Goal: Task Accomplishment & Management: Manage account settings

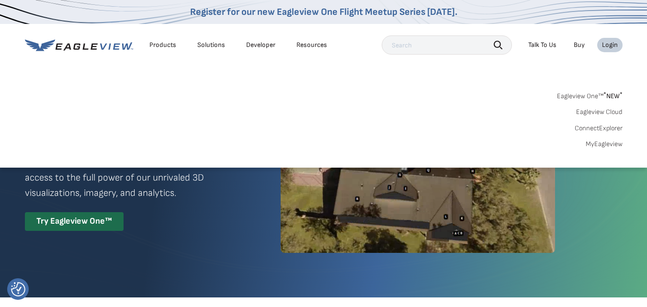
click at [609, 144] on link "MyEagleview" at bounding box center [604, 144] width 37 height 9
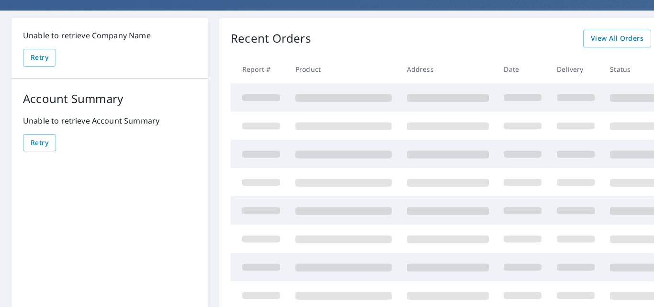
scroll to position [55, 0]
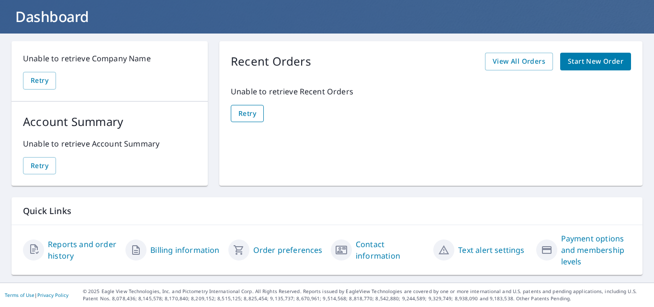
click at [255, 117] on span "Retry" at bounding box center [247, 114] width 18 height 12
click at [511, 66] on span "View All Orders" at bounding box center [519, 62] width 53 height 12
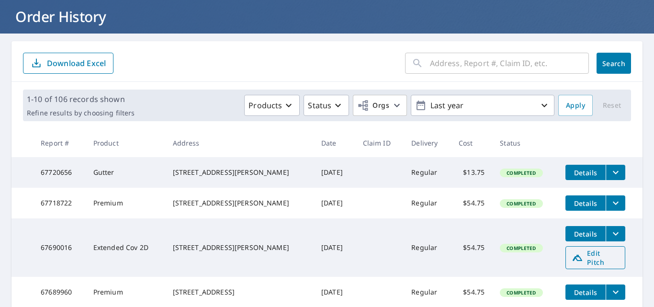
click at [602, 265] on span "Edit Pitch" at bounding box center [595, 257] width 47 height 18
click at [600, 267] on span "Edit Pitch" at bounding box center [595, 257] width 47 height 18
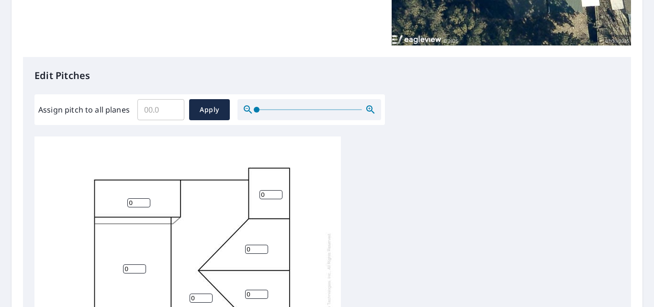
scroll to position [212, 0]
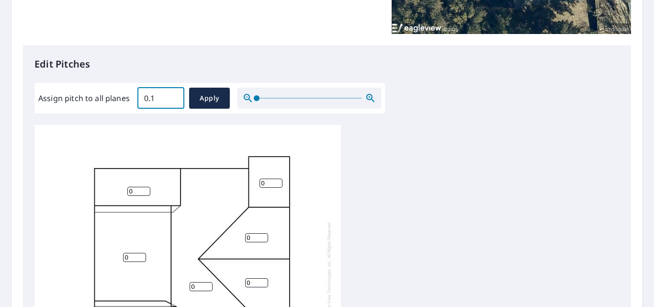
click at [170, 95] on input "0.1" at bounding box center [160, 98] width 47 height 27
click at [170, 95] on input "0.2" at bounding box center [160, 98] width 47 height 27
click at [170, 95] on input "0.3" at bounding box center [160, 98] width 47 height 27
click at [170, 95] on input "0.4" at bounding box center [160, 98] width 47 height 27
click at [173, 93] on input "0.5" at bounding box center [160, 98] width 47 height 27
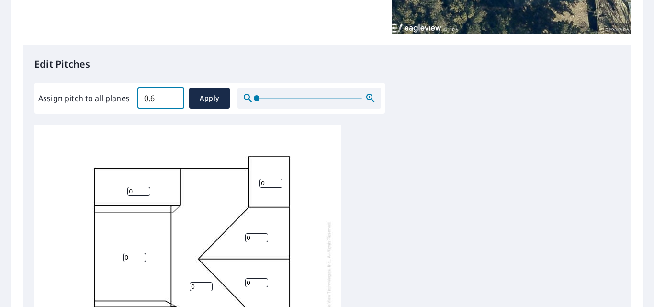
click at [172, 93] on input "0.6" at bounding box center [160, 98] width 47 height 27
click at [172, 93] on input "0.7" at bounding box center [160, 98] width 47 height 27
click at [172, 95] on input "0.8" at bounding box center [160, 98] width 47 height 27
click at [172, 95] on input "0.9" at bounding box center [160, 98] width 47 height 27
click at [172, 95] on input "1" at bounding box center [160, 98] width 47 height 27
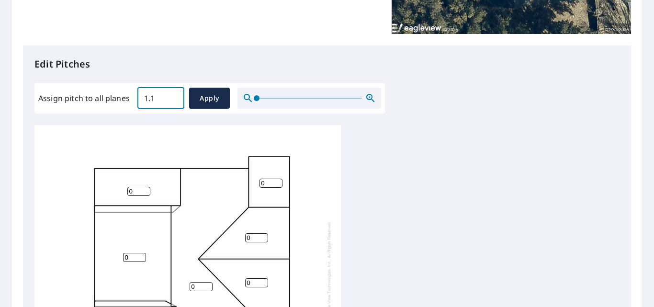
click at [173, 95] on input "1.1" at bounding box center [160, 98] width 47 height 27
click at [173, 95] on input "1.2" at bounding box center [160, 98] width 47 height 27
click at [173, 95] on input "1.3" at bounding box center [160, 98] width 47 height 27
click at [173, 95] on input "1.4" at bounding box center [160, 98] width 47 height 27
click at [173, 94] on input "1.5" at bounding box center [160, 98] width 47 height 27
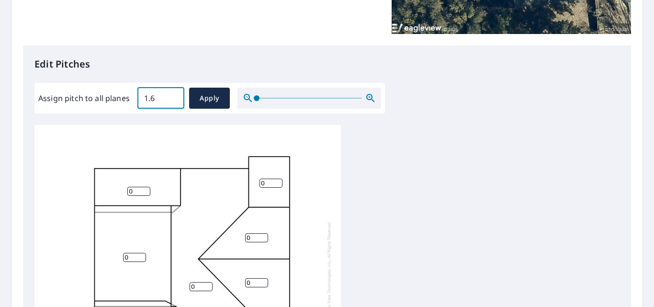
click at [173, 94] on input "1.6" at bounding box center [160, 98] width 47 height 27
click at [173, 94] on input "1.7" at bounding box center [160, 98] width 47 height 27
click at [173, 94] on input "1.8" at bounding box center [160, 98] width 47 height 27
click at [173, 94] on input "1.9" at bounding box center [160, 98] width 47 height 27
click at [173, 93] on input "2" at bounding box center [160, 98] width 47 height 27
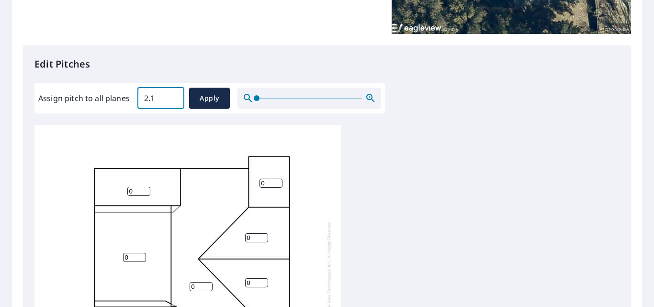
click at [173, 93] on input "2.1" at bounding box center [160, 98] width 47 height 27
click at [173, 93] on input "2.2" at bounding box center [160, 98] width 47 height 27
click at [173, 93] on input "2.3" at bounding box center [160, 98] width 47 height 27
click at [173, 93] on input "2.4" at bounding box center [160, 98] width 47 height 27
click at [173, 93] on input "2.5" at bounding box center [160, 98] width 47 height 27
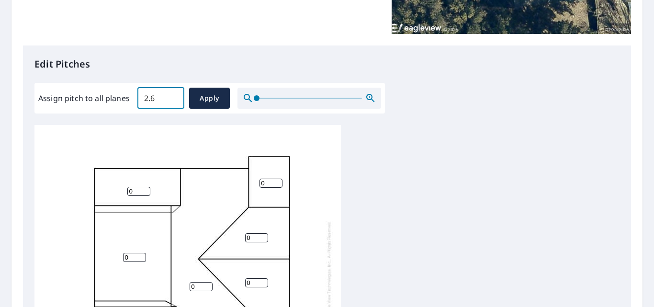
click at [173, 93] on input "2.6" at bounding box center [160, 98] width 47 height 27
click at [173, 92] on input "2.7" at bounding box center [160, 98] width 47 height 27
click at [173, 92] on input "2.8" at bounding box center [160, 98] width 47 height 27
click at [173, 92] on input "2.9" at bounding box center [160, 98] width 47 height 27
click at [173, 92] on input "3" at bounding box center [160, 98] width 47 height 27
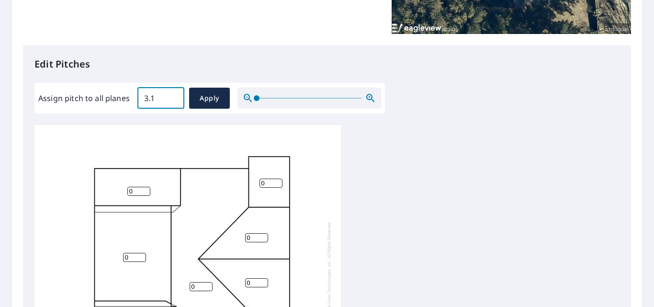
click at [173, 92] on input "3.1" at bounding box center [160, 98] width 47 height 27
click at [173, 92] on input "3.2" at bounding box center [160, 98] width 47 height 27
click at [173, 92] on input "3.3" at bounding box center [160, 98] width 47 height 27
click at [173, 92] on input "3.4" at bounding box center [160, 98] width 47 height 27
click at [173, 92] on input "3.5" at bounding box center [160, 98] width 47 height 27
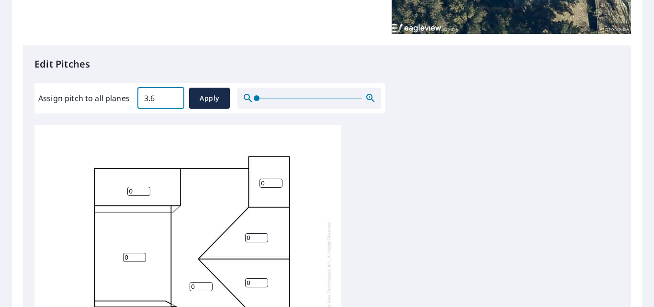
click at [173, 92] on input "3.6" at bounding box center [160, 98] width 47 height 27
click at [173, 92] on input "3.7" at bounding box center [160, 98] width 47 height 27
click at [173, 92] on input "3.8" at bounding box center [160, 98] width 47 height 27
click at [173, 92] on input "3.9" at bounding box center [160, 98] width 47 height 27
click at [173, 92] on input "4" at bounding box center [160, 98] width 47 height 27
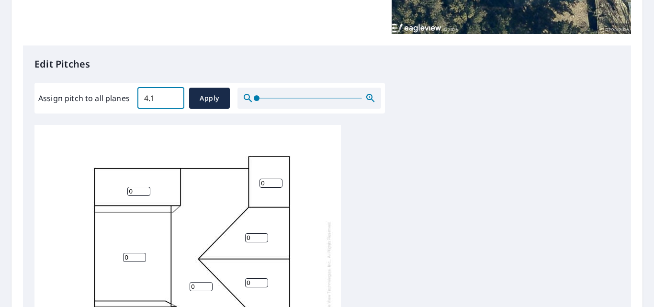
click at [173, 92] on input "4.1" at bounding box center [160, 98] width 47 height 27
click at [173, 92] on input "4.2" at bounding box center [160, 98] width 47 height 27
click at [173, 92] on input "4.3" at bounding box center [160, 98] width 47 height 27
click at [173, 92] on input "4.4" at bounding box center [160, 98] width 47 height 27
click at [173, 92] on input "4.5" at bounding box center [160, 98] width 47 height 27
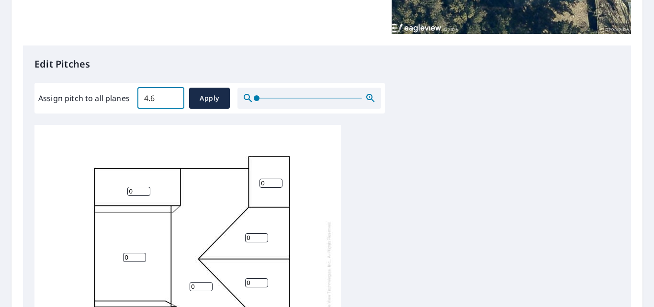
click at [173, 92] on input "4.6" at bounding box center [160, 98] width 47 height 27
click at [173, 92] on input "4.7" at bounding box center [160, 98] width 47 height 27
click at [173, 92] on input "4.8" at bounding box center [160, 98] width 47 height 27
click at [173, 92] on input "4.9" at bounding box center [160, 98] width 47 height 27
click at [173, 92] on input "5" at bounding box center [160, 98] width 47 height 27
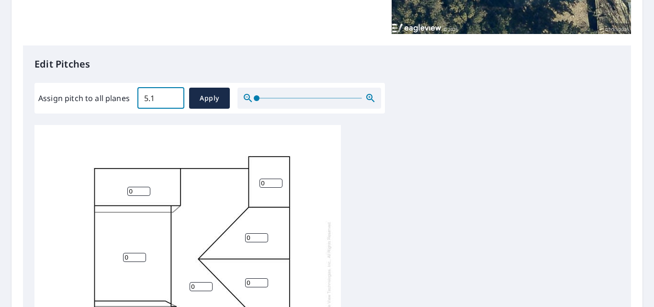
click at [173, 92] on input "5.1" at bounding box center [160, 98] width 47 height 27
click at [173, 92] on input "5.2" at bounding box center [160, 98] width 47 height 27
click at [173, 92] on input "5.3" at bounding box center [160, 98] width 47 height 27
click at [173, 92] on input "5.4" at bounding box center [160, 98] width 47 height 27
click at [173, 92] on input "5.5" at bounding box center [160, 98] width 47 height 27
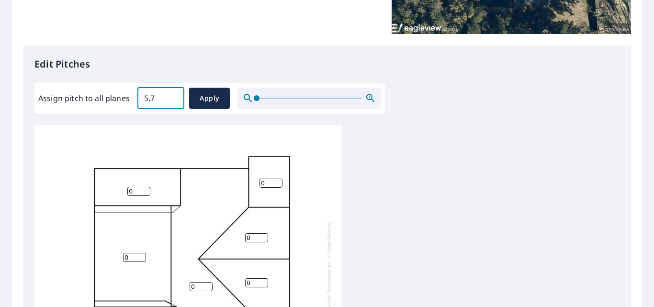
click at [173, 92] on input "5.7" at bounding box center [160, 98] width 47 height 27
click at [173, 92] on input "5.8" at bounding box center [160, 98] width 47 height 27
click at [173, 92] on input "5.9" at bounding box center [160, 98] width 47 height 27
click at [173, 92] on input "6" at bounding box center [160, 98] width 47 height 27
click at [173, 92] on input "6.1" at bounding box center [160, 98] width 47 height 27
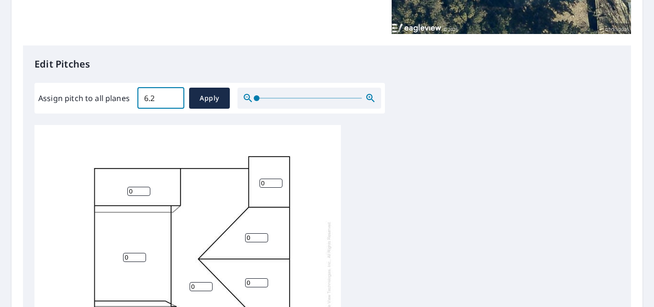
type input "6.2"
click at [173, 92] on input "6.2" at bounding box center [160, 98] width 47 height 27
click at [209, 105] on button "Apply" at bounding box center [209, 98] width 41 height 21
type input "6.2"
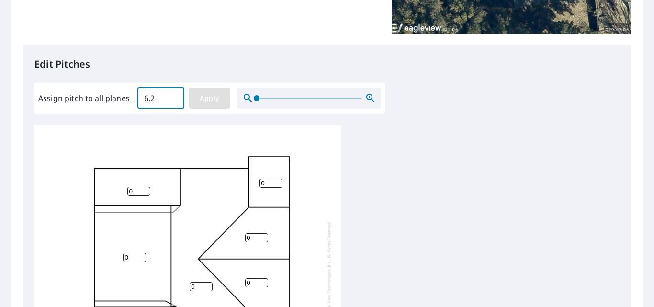
type input "6.2"
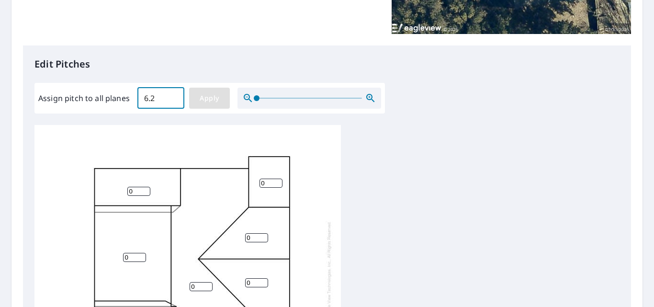
type input "6.2"
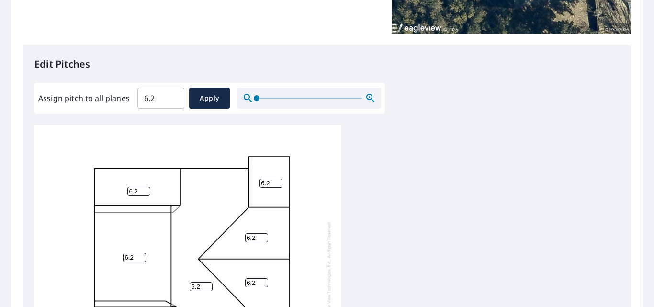
scroll to position [451, 0]
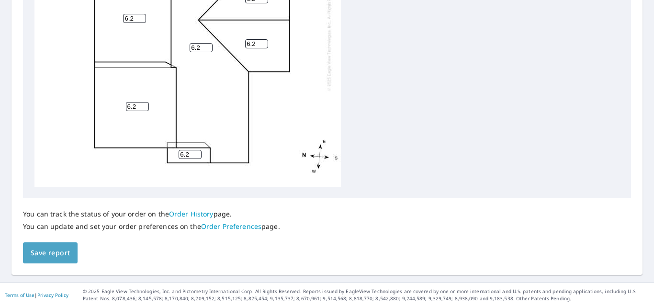
click at [46, 257] on span "Save report" at bounding box center [50, 253] width 39 height 12
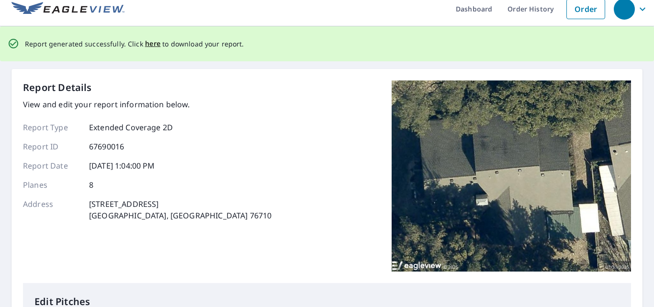
scroll to position [0, 0]
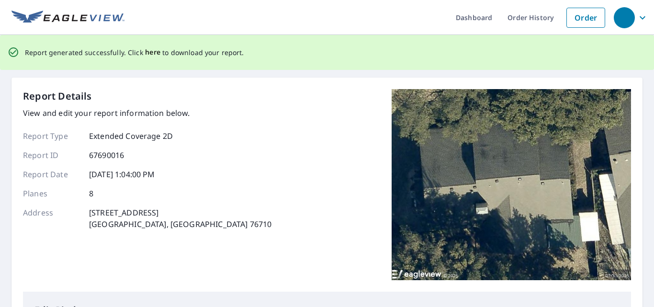
click at [153, 52] on span "here" at bounding box center [153, 52] width 16 height 12
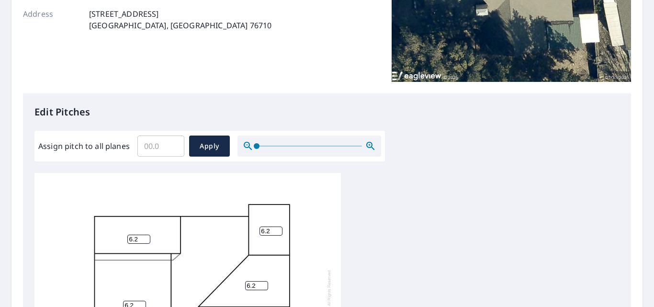
scroll to position [167, 0]
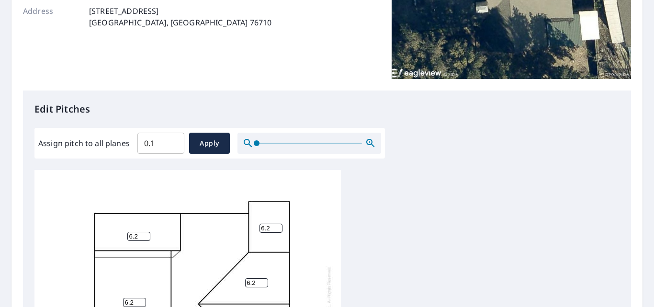
click at [173, 139] on input "0.1" at bounding box center [160, 143] width 47 height 27
click at [173, 139] on input "0.2" at bounding box center [160, 143] width 47 height 27
click at [173, 139] on input "0.3" at bounding box center [160, 143] width 47 height 27
click at [173, 139] on input "0.4" at bounding box center [160, 143] width 47 height 27
click at [173, 139] on input "0.5" at bounding box center [160, 143] width 47 height 27
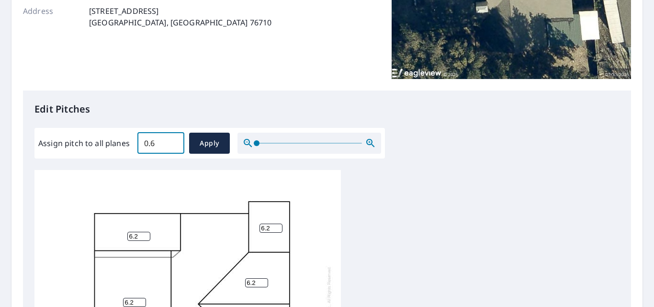
click at [173, 139] on input "0.6" at bounding box center [160, 143] width 47 height 27
click at [173, 139] on input "0.7" at bounding box center [160, 143] width 47 height 27
click at [173, 139] on input "0.8" at bounding box center [160, 143] width 47 height 27
click at [173, 139] on input "0.9" at bounding box center [160, 143] width 47 height 27
click at [173, 139] on input "1" at bounding box center [160, 143] width 47 height 27
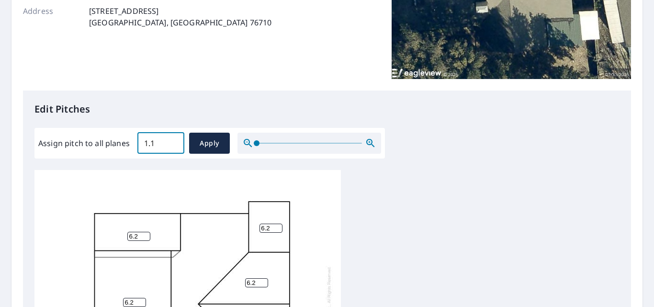
click at [173, 139] on input "1.1" at bounding box center [160, 143] width 47 height 27
click at [173, 139] on input "1.2" at bounding box center [160, 143] width 47 height 27
click at [173, 139] on input "1.3" at bounding box center [160, 143] width 47 height 27
click at [173, 139] on input "1.4" at bounding box center [160, 143] width 47 height 27
click at [173, 139] on input "1.5" at bounding box center [160, 143] width 47 height 27
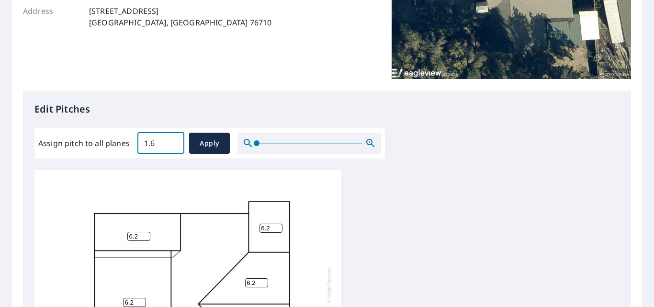
click at [173, 139] on input "1.6" at bounding box center [160, 143] width 47 height 27
click at [173, 139] on input "1.7" at bounding box center [160, 143] width 47 height 27
click at [173, 139] on input "1.8" at bounding box center [160, 143] width 47 height 27
click at [173, 139] on input "1.9" at bounding box center [160, 143] width 47 height 27
click at [173, 139] on input "2" at bounding box center [160, 143] width 47 height 27
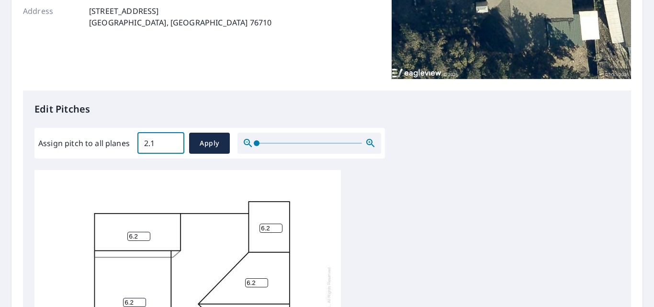
click at [173, 139] on input "2.1" at bounding box center [160, 143] width 47 height 27
click at [173, 139] on input "2.2" at bounding box center [160, 143] width 47 height 27
click at [173, 139] on input "2.3" at bounding box center [160, 143] width 47 height 27
click at [173, 139] on input "2.4" at bounding box center [160, 143] width 47 height 27
click at [173, 139] on input "2.5" at bounding box center [160, 143] width 47 height 27
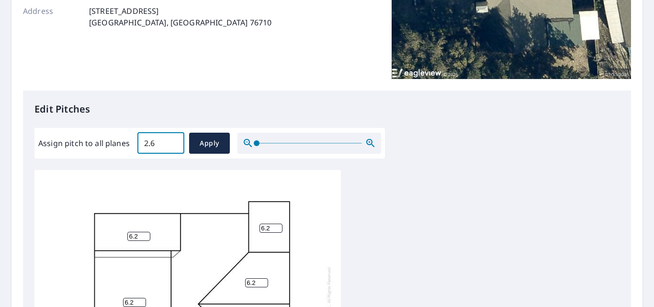
click at [173, 139] on input "2.6" at bounding box center [160, 143] width 47 height 27
click at [173, 139] on input "2.7" at bounding box center [160, 143] width 47 height 27
click at [173, 139] on input "2.8" at bounding box center [160, 143] width 47 height 27
click at [173, 139] on input "2.9" at bounding box center [160, 143] width 47 height 27
click at [173, 139] on input "3" at bounding box center [160, 143] width 47 height 27
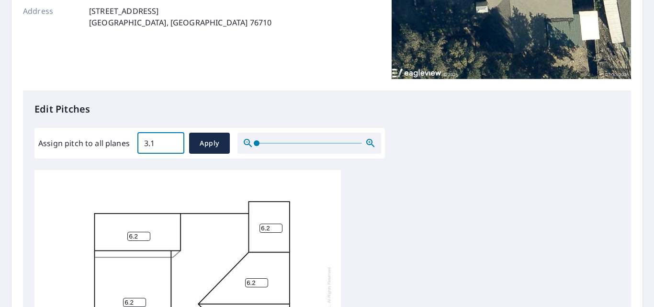
click at [173, 139] on input "3.1" at bounding box center [160, 143] width 47 height 27
click at [173, 139] on input "3.2" at bounding box center [160, 143] width 47 height 27
click at [173, 139] on input "3.3" at bounding box center [160, 143] width 47 height 27
click at [173, 139] on input "3.4" at bounding box center [160, 143] width 47 height 27
click at [173, 139] on input "3.5" at bounding box center [160, 143] width 47 height 27
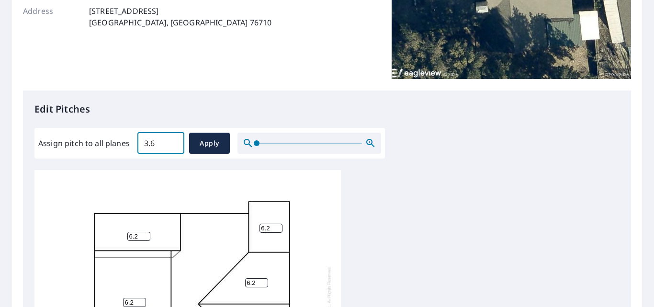
click at [173, 139] on input "3.6" at bounding box center [160, 143] width 47 height 27
click at [173, 139] on input "3.7" at bounding box center [160, 143] width 47 height 27
click at [173, 139] on input "3.8" at bounding box center [160, 143] width 47 height 27
click at [173, 139] on input "3.9" at bounding box center [160, 143] width 47 height 27
click at [173, 139] on input "4" at bounding box center [160, 143] width 47 height 27
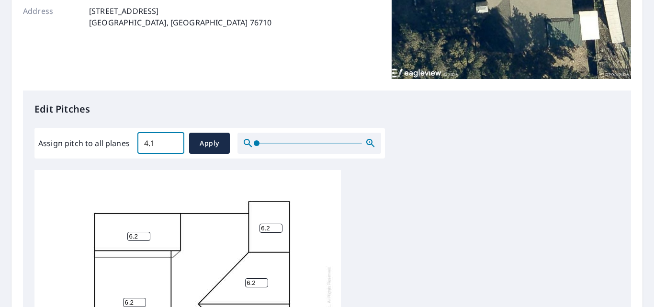
click at [173, 139] on input "4.1" at bounding box center [160, 143] width 47 height 27
click at [173, 139] on input "4.2" at bounding box center [160, 143] width 47 height 27
click at [173, 139] on input "4.3" at bounding box center [160, 143] width 47 height 27
click at [173, 139] on input "4.4" at bounding box center [160, 143] width 47 height 27
click at [173, 139] on input "4.5" at bounding box center [160, 143] width 47 height 27
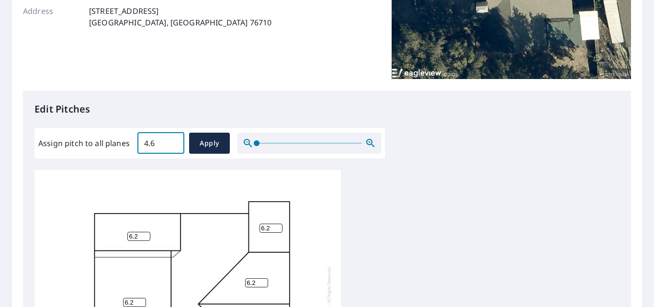
click at [173, 139] on input "4.6" at bounding box center [160, 143] width 47 height 27
click at [173, 139] on input "4.7" at bounding box center [160, 143] width 47 height 27
click at [173, 139] on input "4.8" at bounding box center [160, 143] width 47 height 27
click at [173, 139] on input "4.9" at bounding box center [160, 143] width 47 height 27
click at [173, 139] on input "5" at bounding box center [160, 143] width 47 height 27
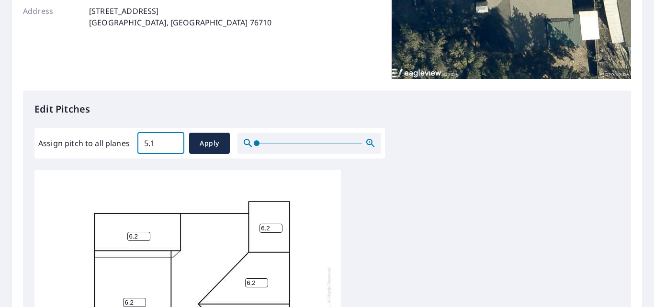
click at [173, 139] on input "5.1" at bounding box center [160, 143] width 47 height 27
click at [173, 139] on input "5.2" at bounding box center [160, 143] width 47 height 27
click at [173, 139] on input "5.3" at bounding box center [160, 143] width 47 height 27
click at [173, 139] on input "5.4" at bounding box center [160, 143] width 47 height 27
click at [173, 139] on input "5.5" at bounding box center [160, 143] width 47 height 27
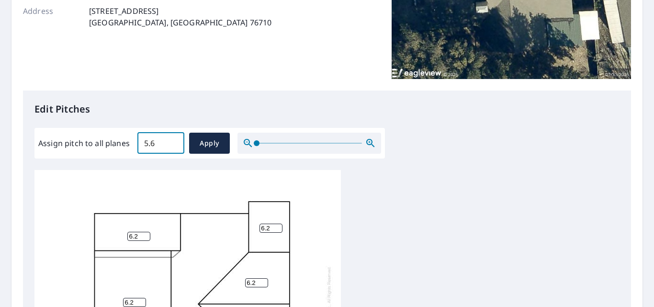
click at [173, 139] on input "5.6" at bounding box center [160, 143] width 47 height 27
click at [173, 139] on input "5.7" at bounding box center [160, 143] width 47 height 27
click at [173, 139] on input "5.8" at bounding box center [160, 143] width 47 height 27
click at [173, 139] on input "5.9" at bounding box center [160, 143] width 47 height 27
click at [173, 139] on input "6" at bounding box center [160, 143] width 47 height 27
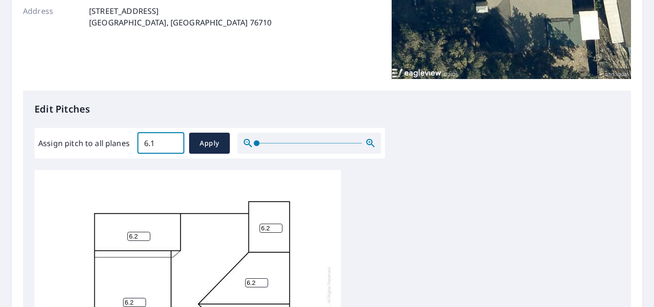
click at [173, 139] on input "6.1" at bounding box center [160, 143] width 47 height 27
type input "6.2"
click at [173, 139] on input "6.2" at bounding box center [160, 143] width 47 height 27
click at [205, 145] on span "Apply" at bounding box center [209, 143] width 25 height 12
click at [212, 135] on button "Apply" at bounding box center [209, 143] width 41 height 21
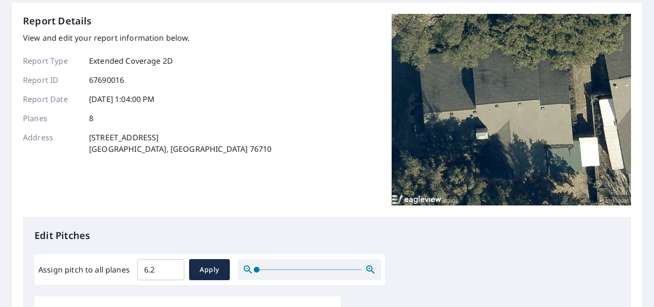
scroll to position [29, 0]
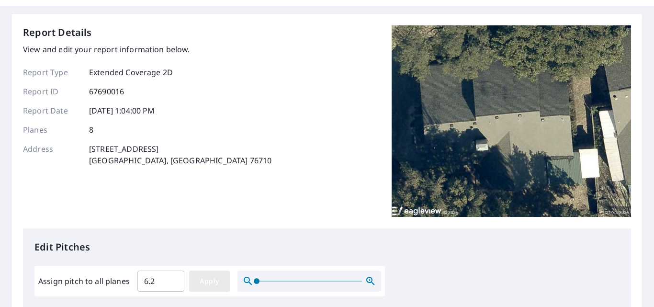
click at [216, 272] on button "Apply" at bounding box center [209, 281] width 41 height 21
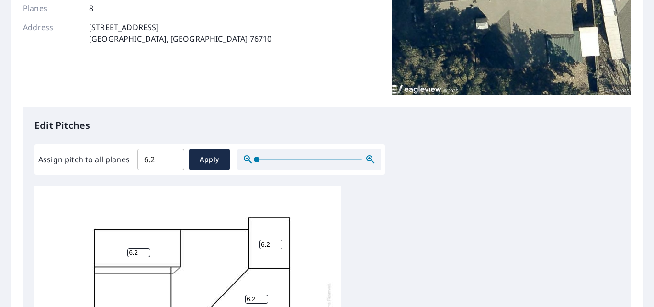
scroll to position [149, 0]
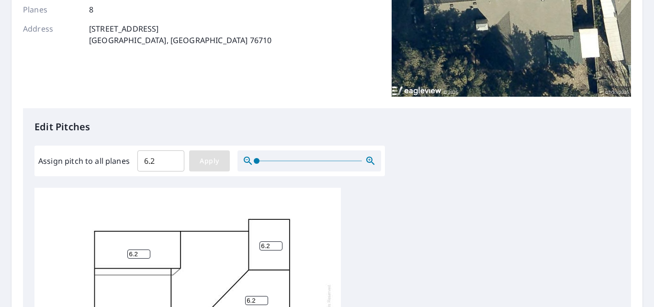
click at [211, 164] on span "Apply" at bounding box center [209, 161] width 25 height 12
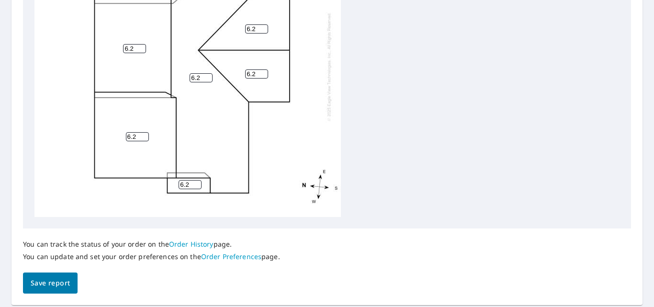
scroll to position [451, 0]
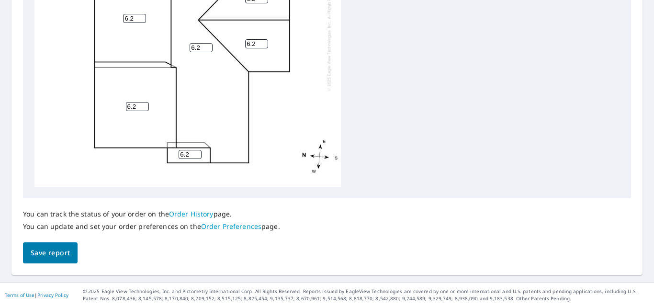
click at [190, 214] on link "Order History" at bounding box center [191, 213] width 45 height 9
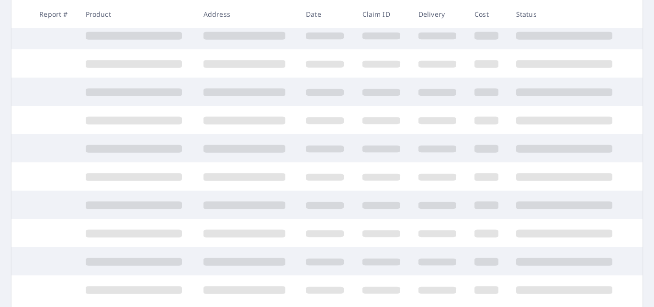
scroll to position [184, 0]
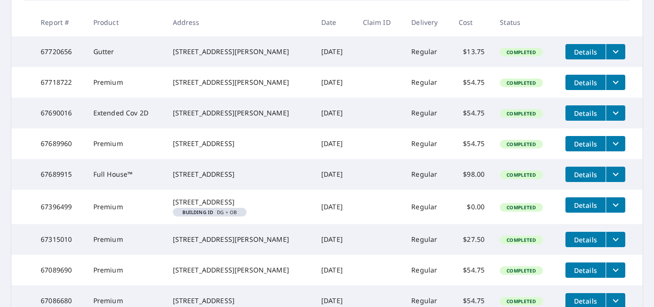
scroll to position [182, 0]
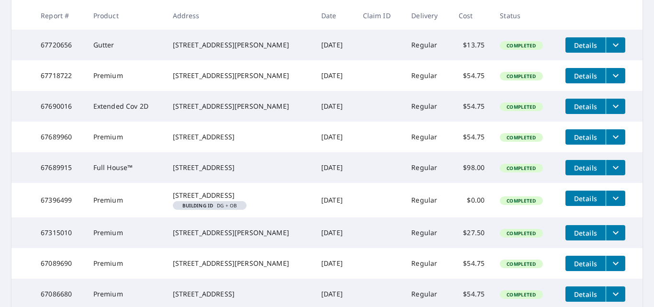
click at [610, 112] on icon "filesDropdownBtn-67690016" at bounding box center [615, 106] width 11 height 11
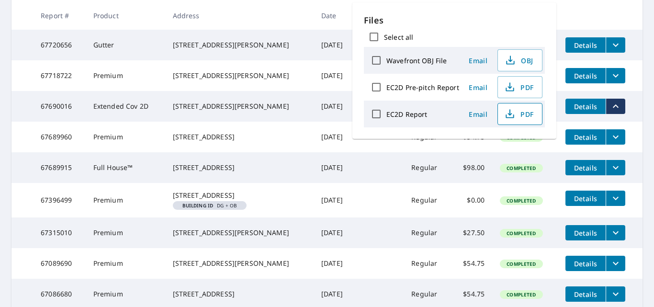
click at [511, 110] on icon "button" at bounding box center [509, 113] width 11 height 11
